Goal: Navigation & Orientation: Find specific page/section

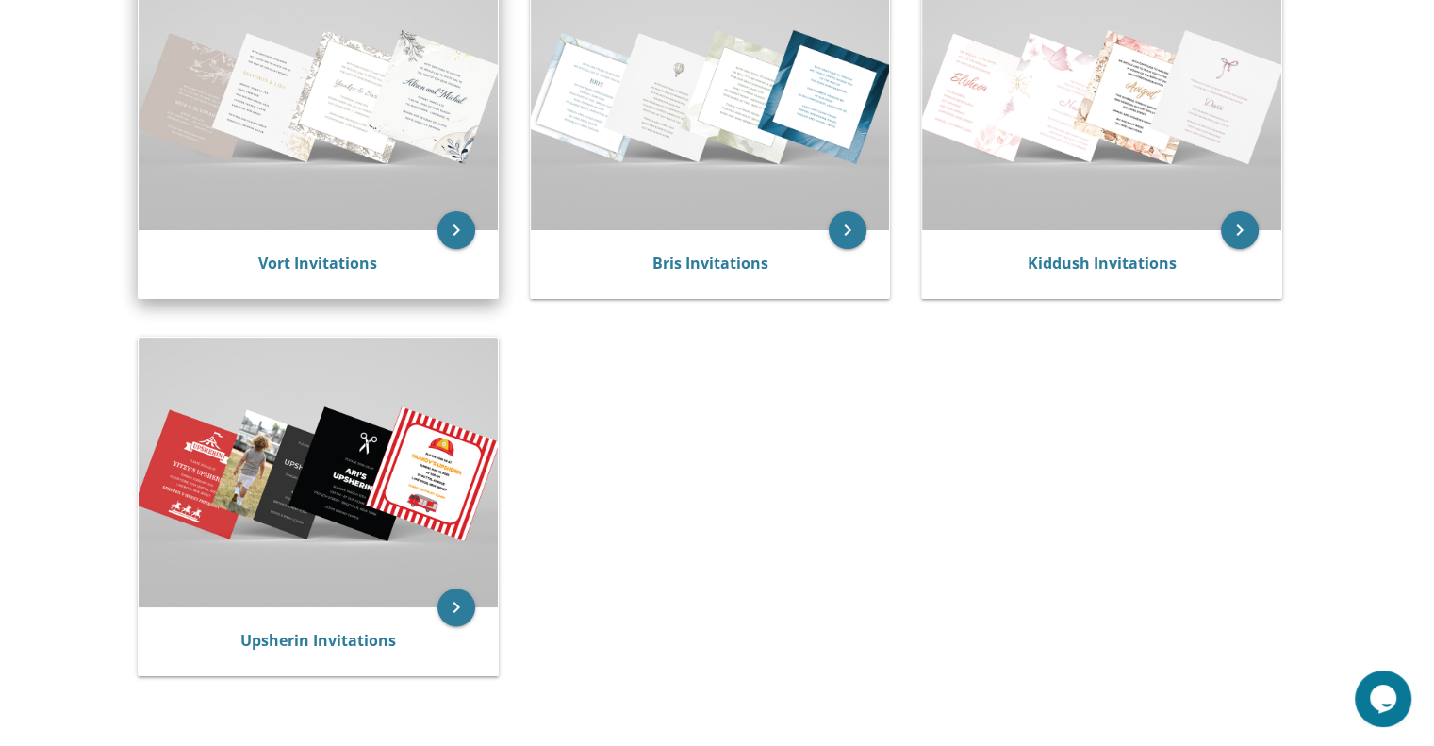
scroll to position [471, 0]
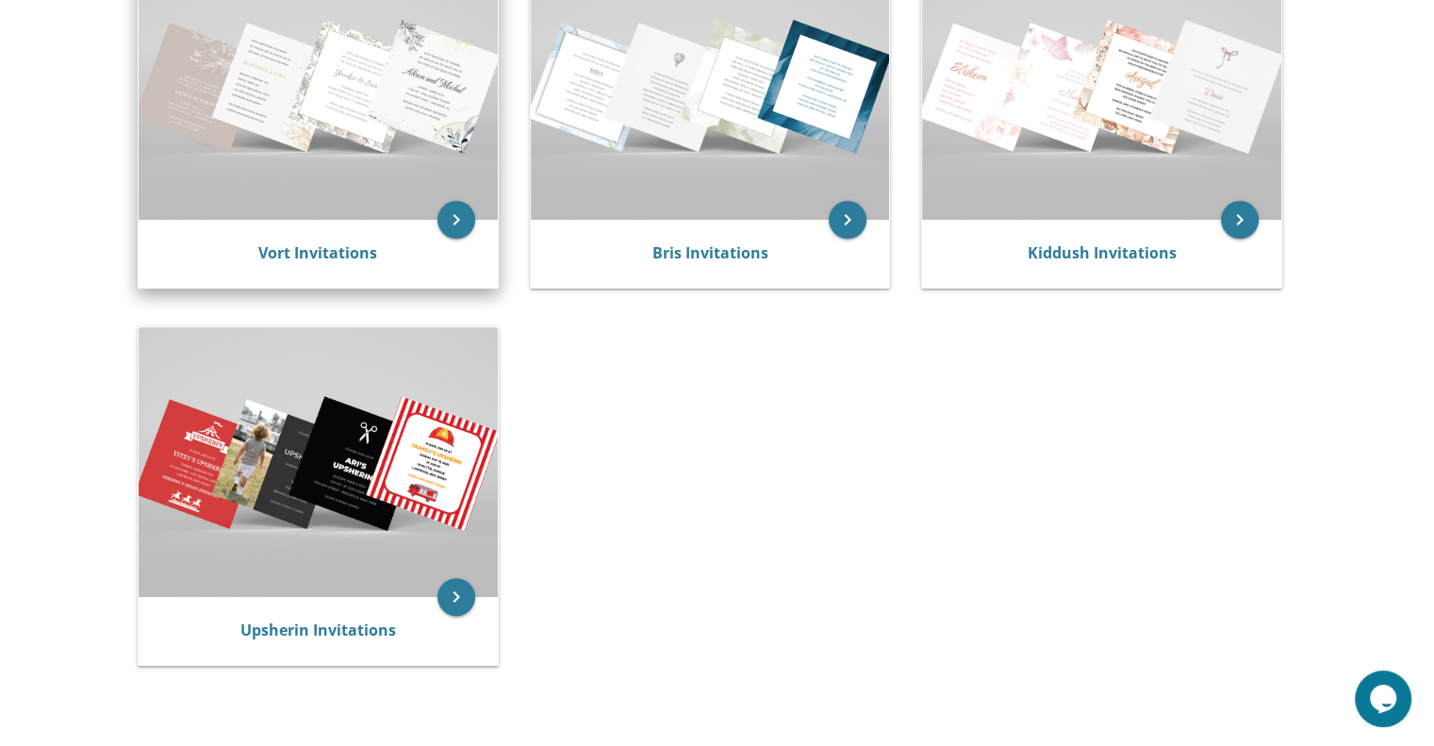
click at [309, 223] on div "Vort Invitations" at bounding box center [318, 254] width 359 height 68
click at [449, 234] on icon "keyboard_arrow_right" at bounding box center [456, 220] width 38 height 38
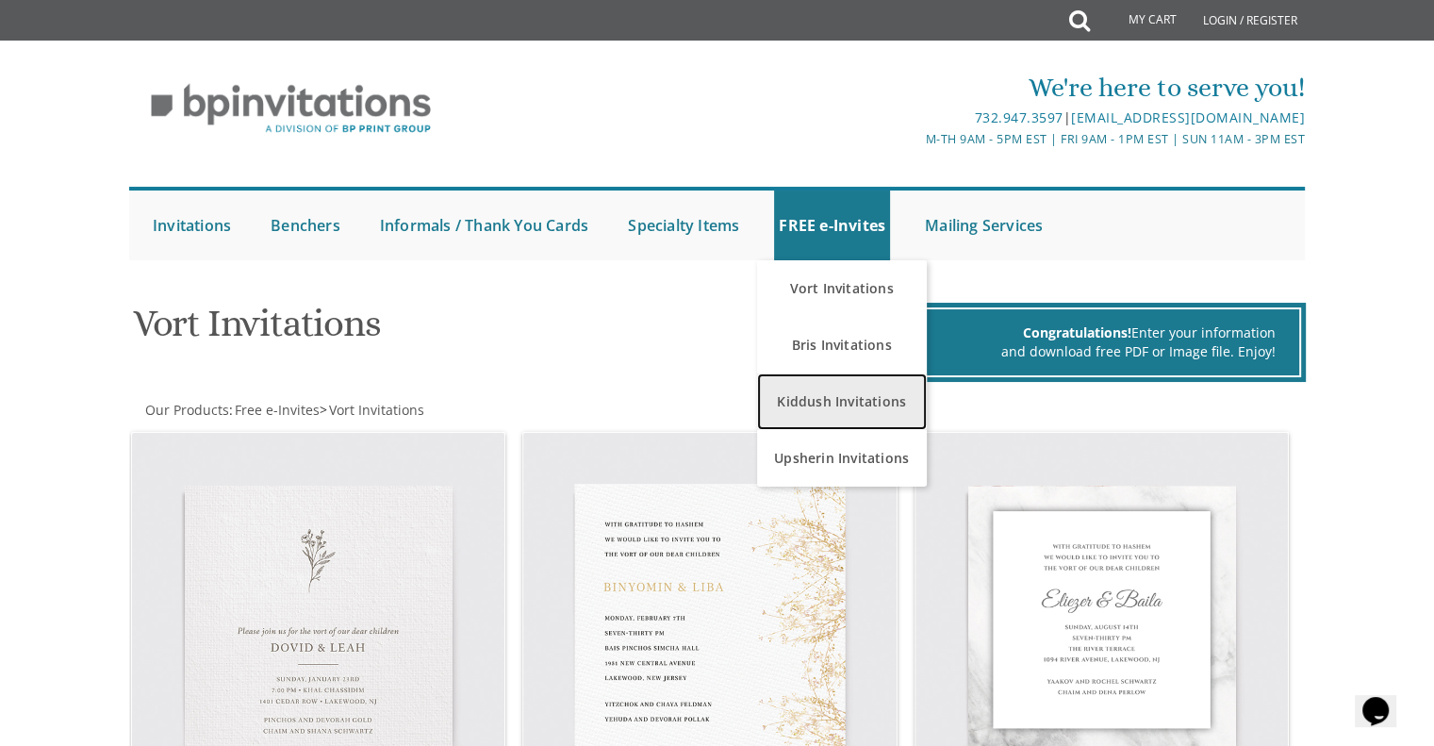
click at [848, 390] on link "Kiddush Invitations" at bounding box center [842, 401] width 170 height 57
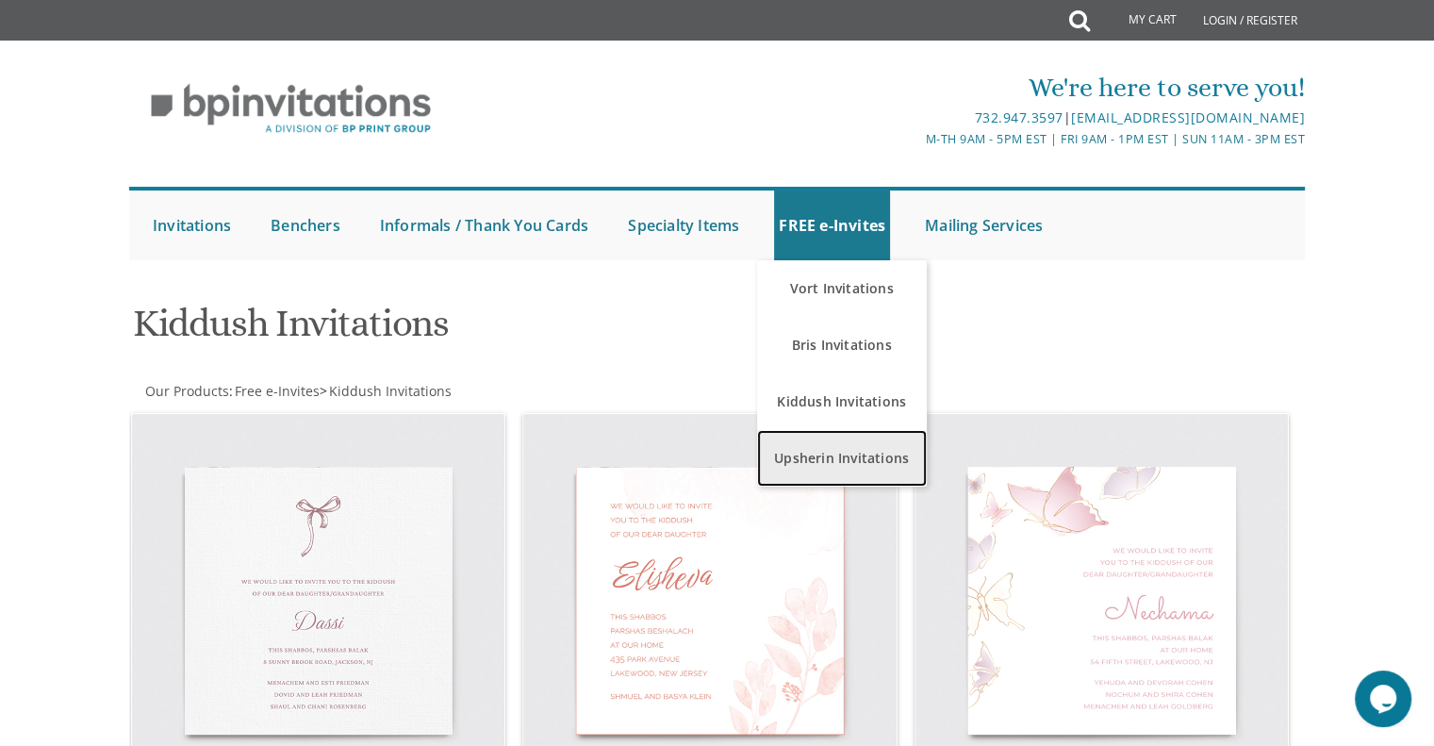
click at [843, 470] on link "Upsherin Invitations" at bounding box center [842, 458] width 170 height 57
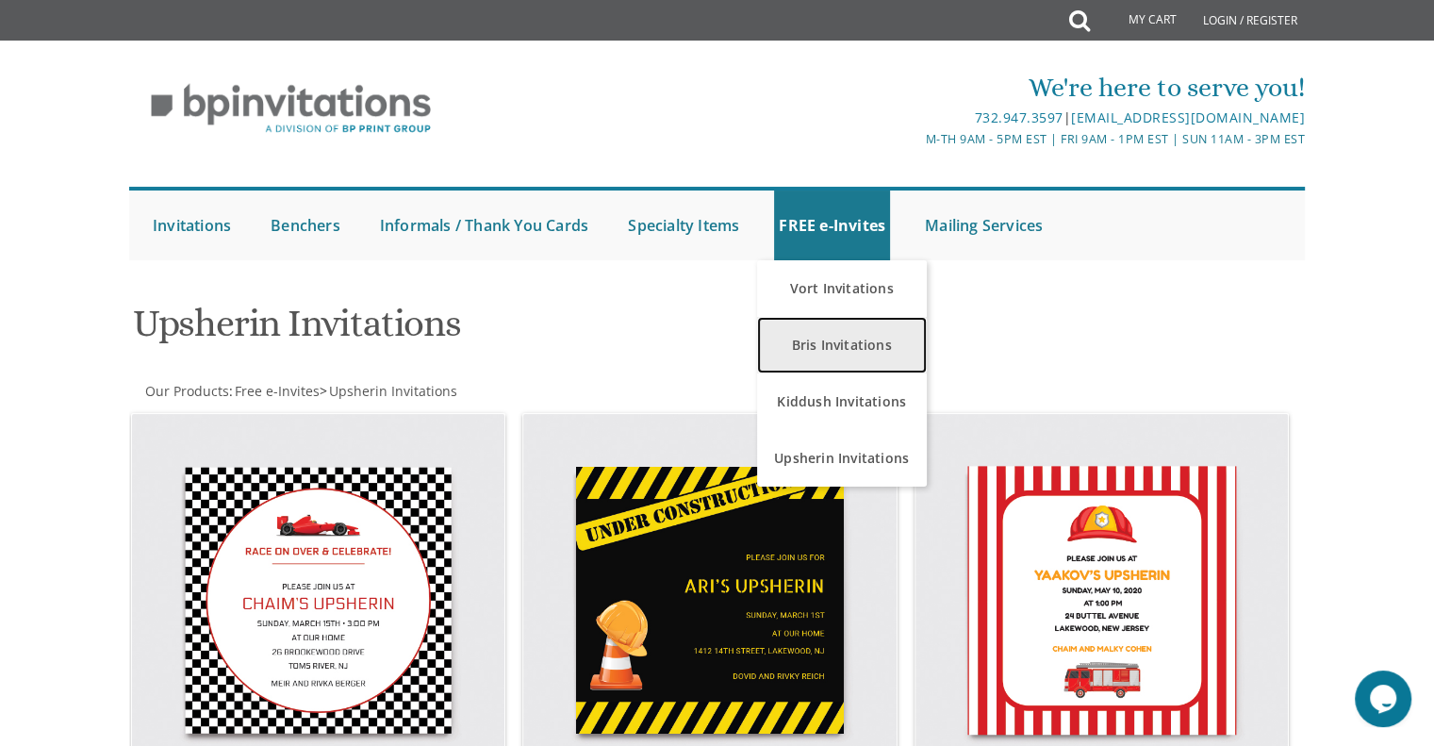
click at [839, 337] on link "Bris Invitations" at bounding box center [842, 345] width 170 height 57
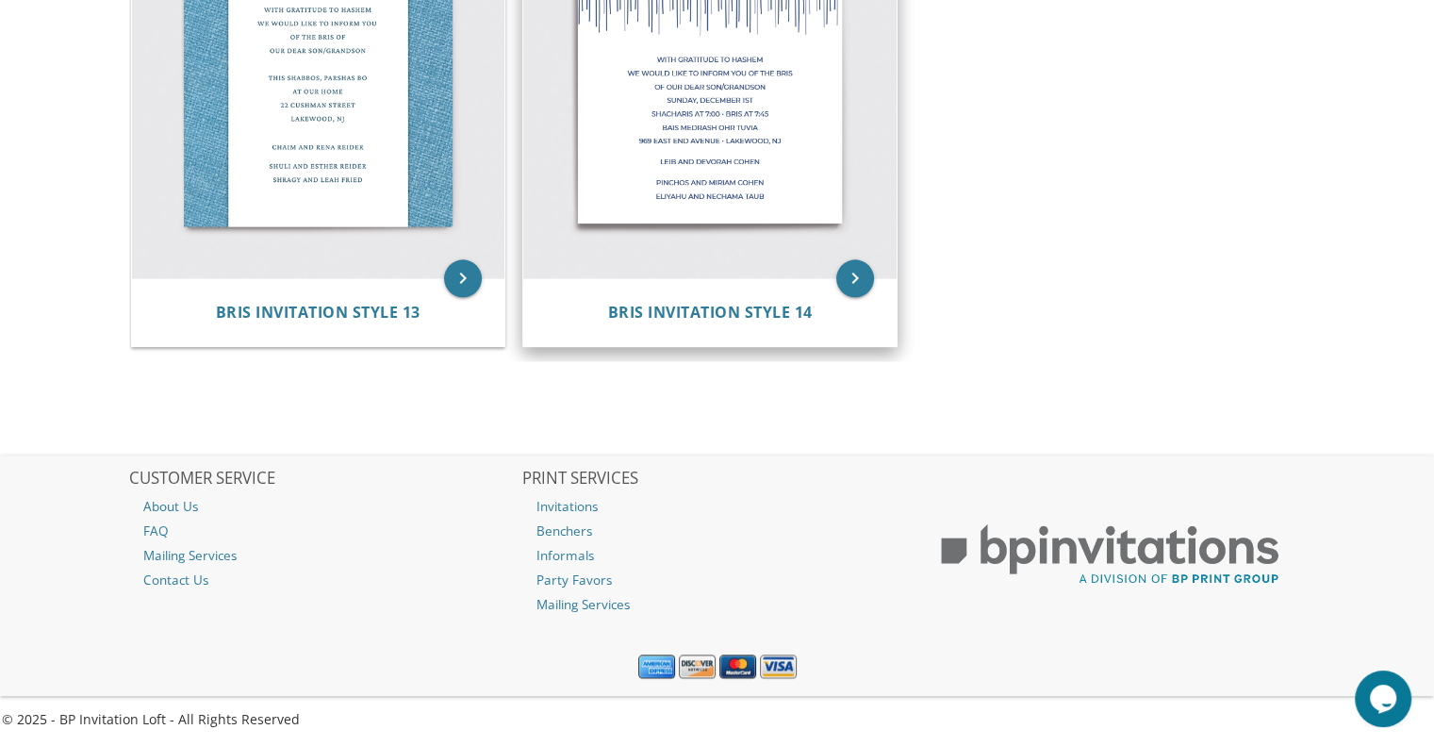
scroll to position [2363, 0]
